Goal: Task Accomplishment & Management: Use online tool/utility

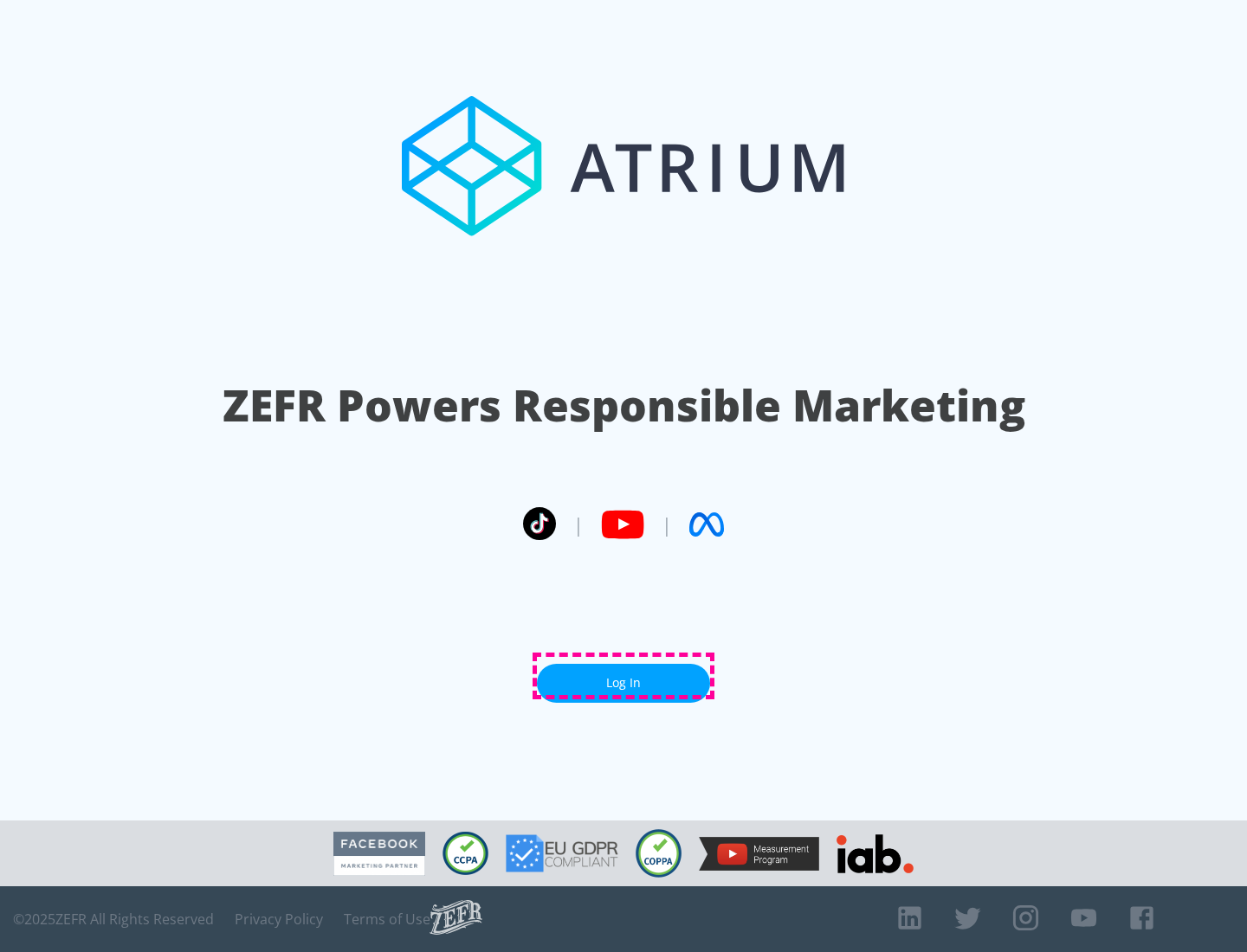
click at [624, 676] on link "Log In" at bounding box center [624, 683] width 173 height 39
